Goal: Task Accomplishment & Management: Manage account settings

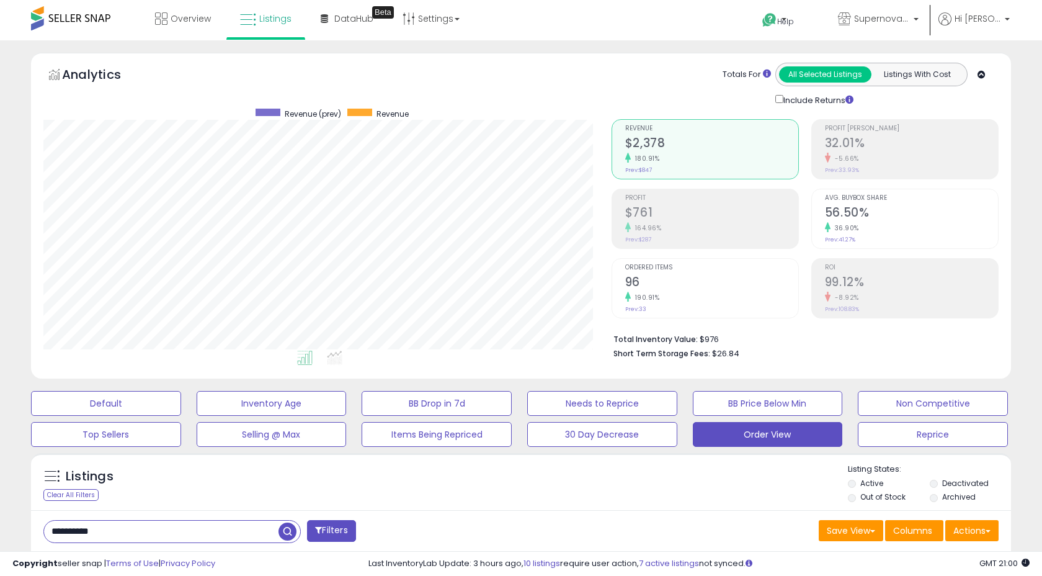
select select "**"
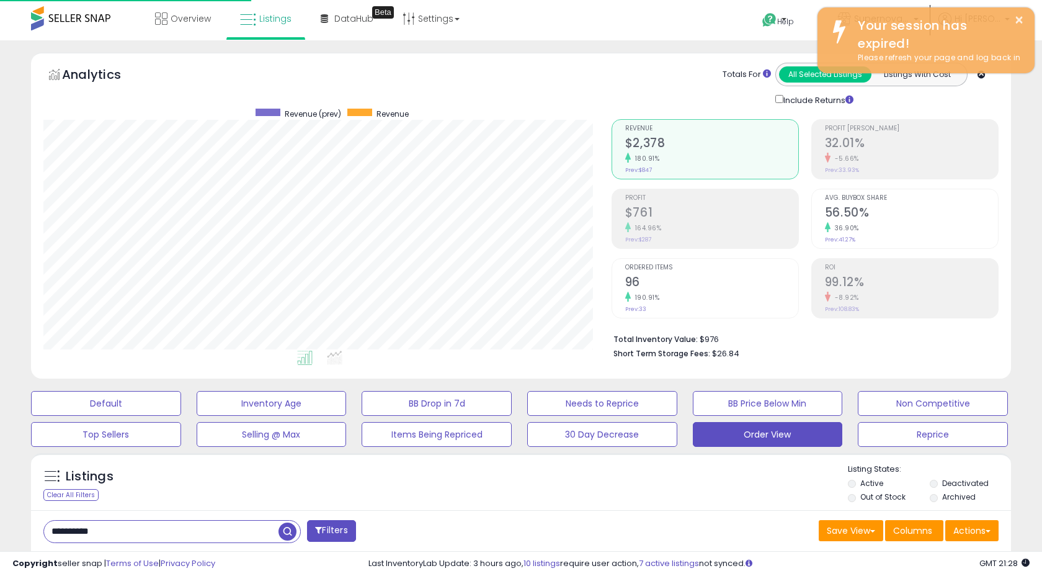
scroll to position [254, 568]
